Goal: Find specific page/section: Find specific page/section

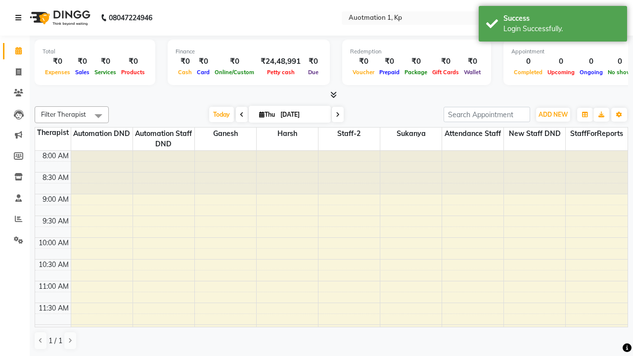
click at [20, 18] on icon at bounding box center [18, 17] width 6 height 7
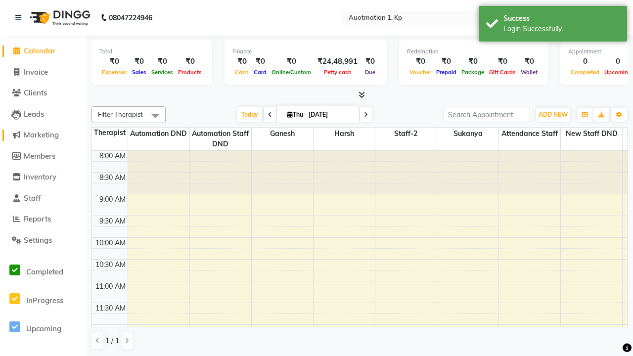
click at [43, 135] on span "Marketing" at bounding box center [41, 134] width 35 height 9
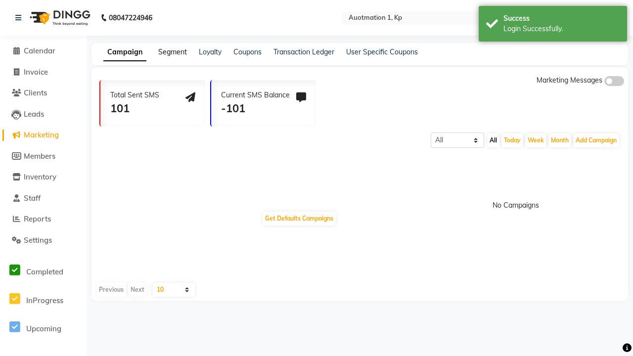
click at [171, 52] on link "Segment" at bounding box center [172, 51] width 29 height 9
